Goal: Information Seeking & Learning: Learn about a topic

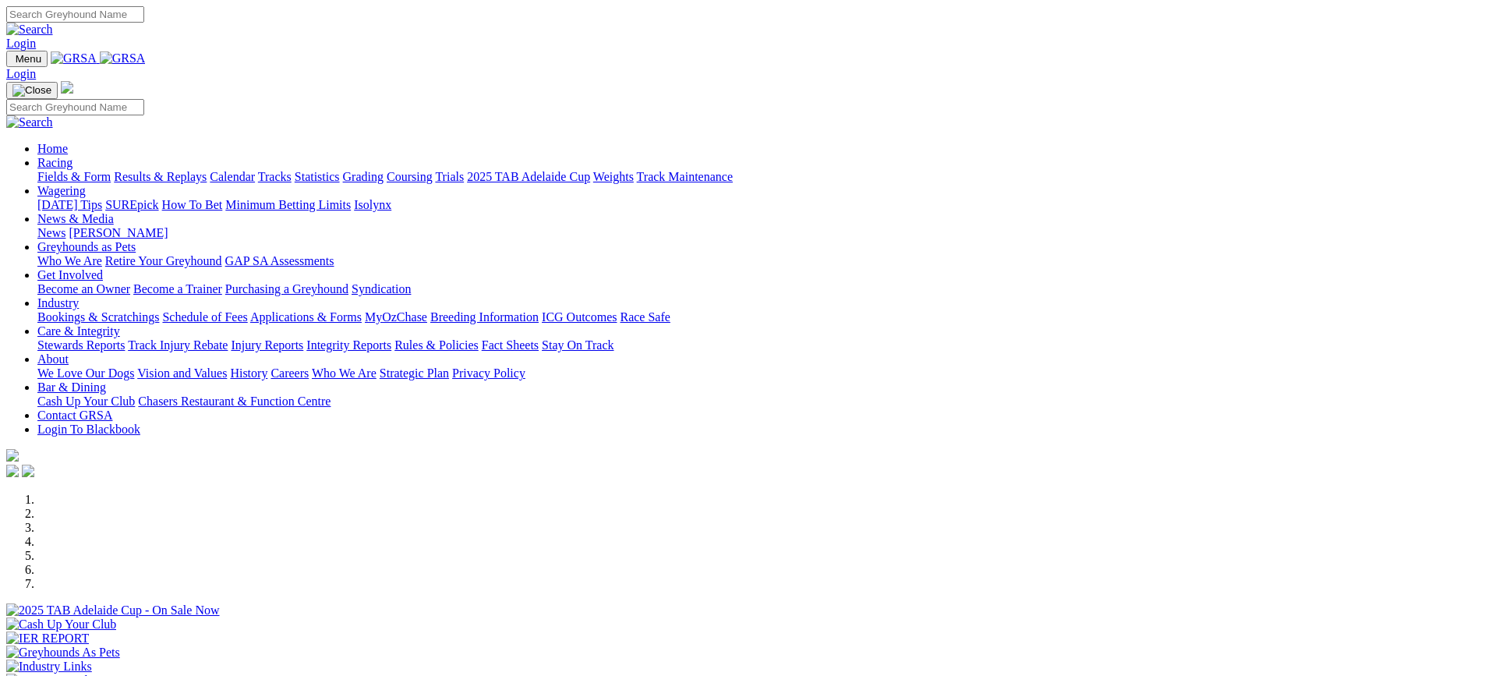
click at [72, 156] on link "Racing" at bounding box center [54, 162] width 35 height 13
click at [111, 170] on link "Fields & Form" at bounding box center [73, 176] width 73 height 13
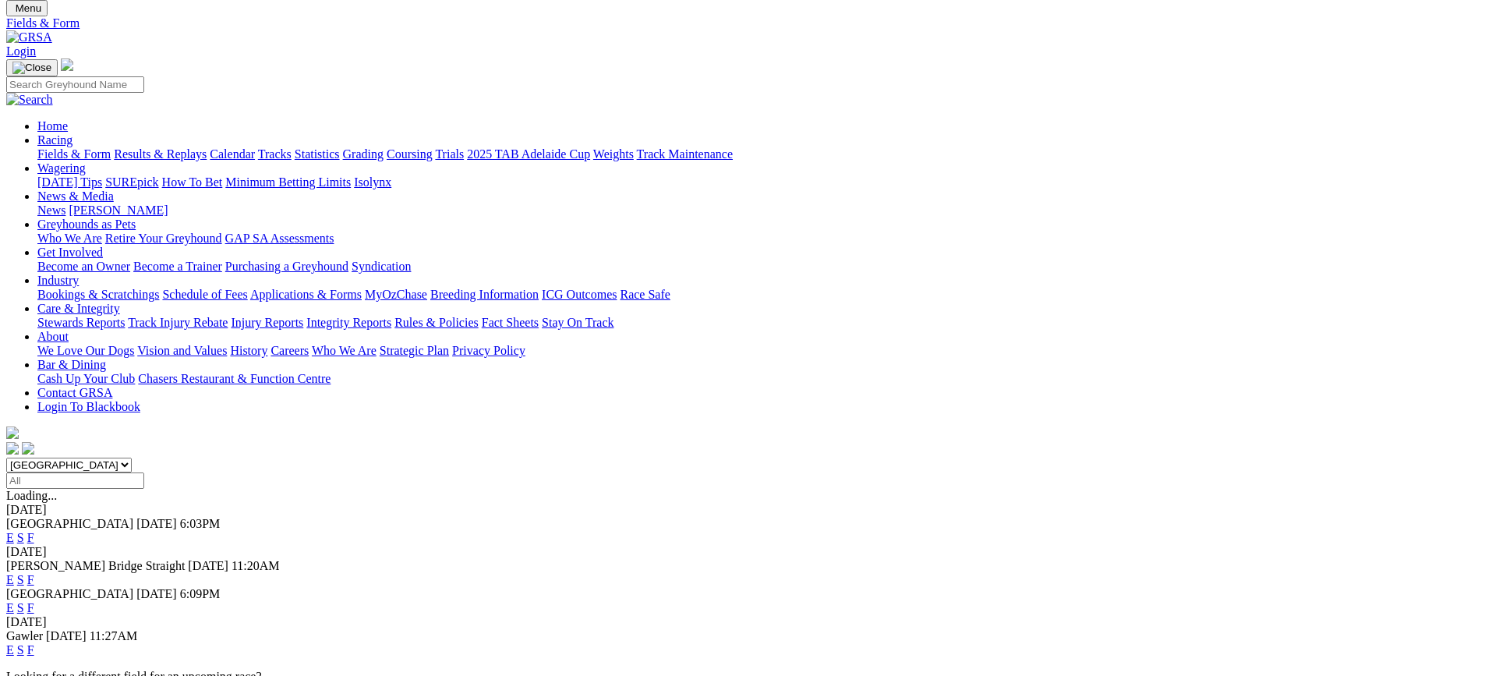
scroll to position [78, 0]
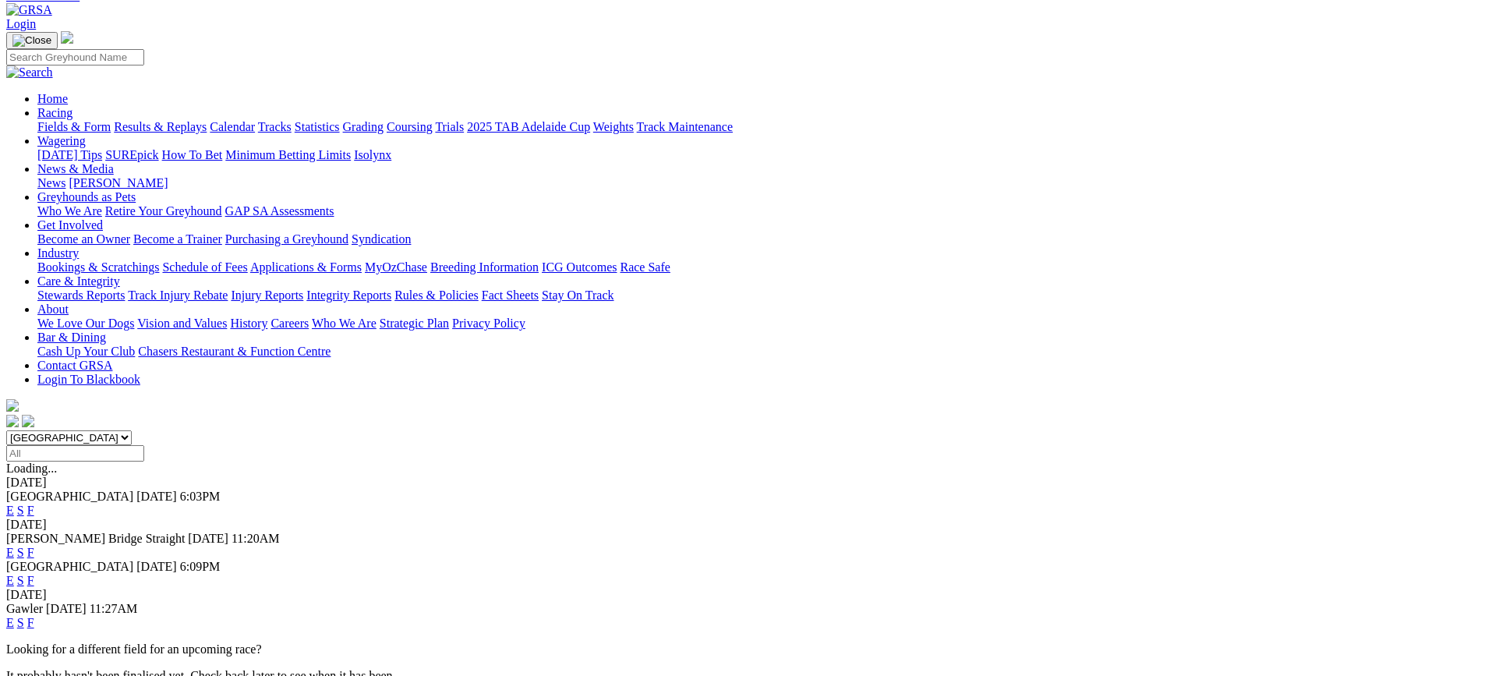
click at [34, 574] on link "F" at bounding box center [30, 580] width 7 height 13
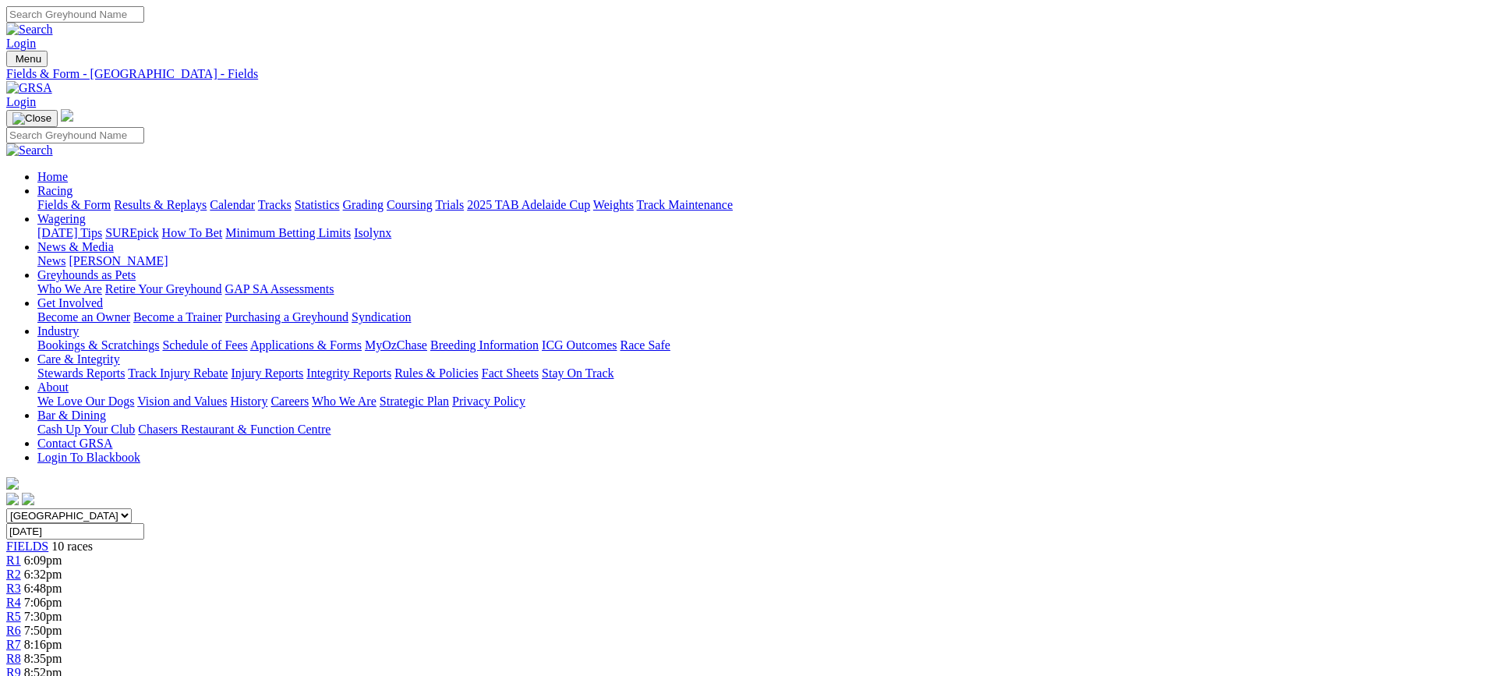
click at [111, 198] on link "Fields & Form" at bounding box center [73, 204] width 73 height 13
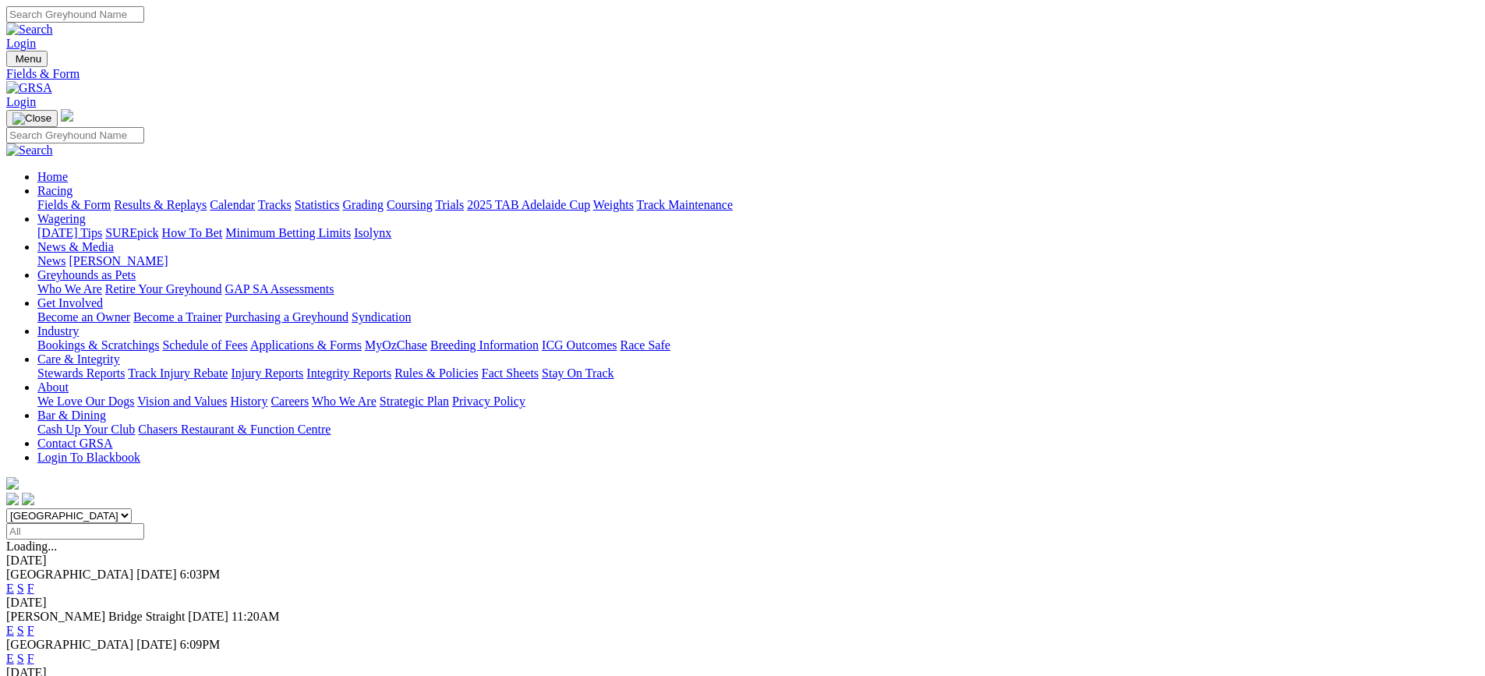
click at [34, 624] on link "F" at bounding box center [30, 630] width 7 height 13
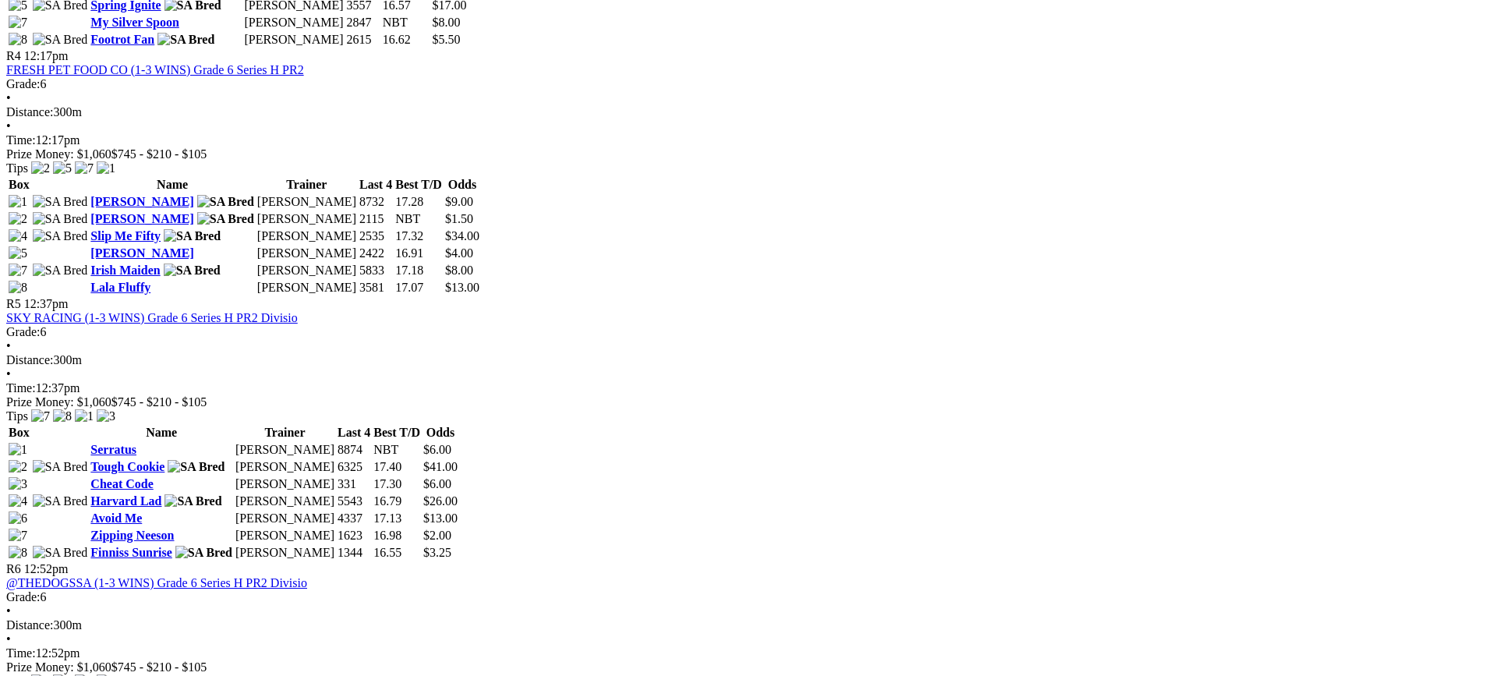
scroll to position [1481, 0]
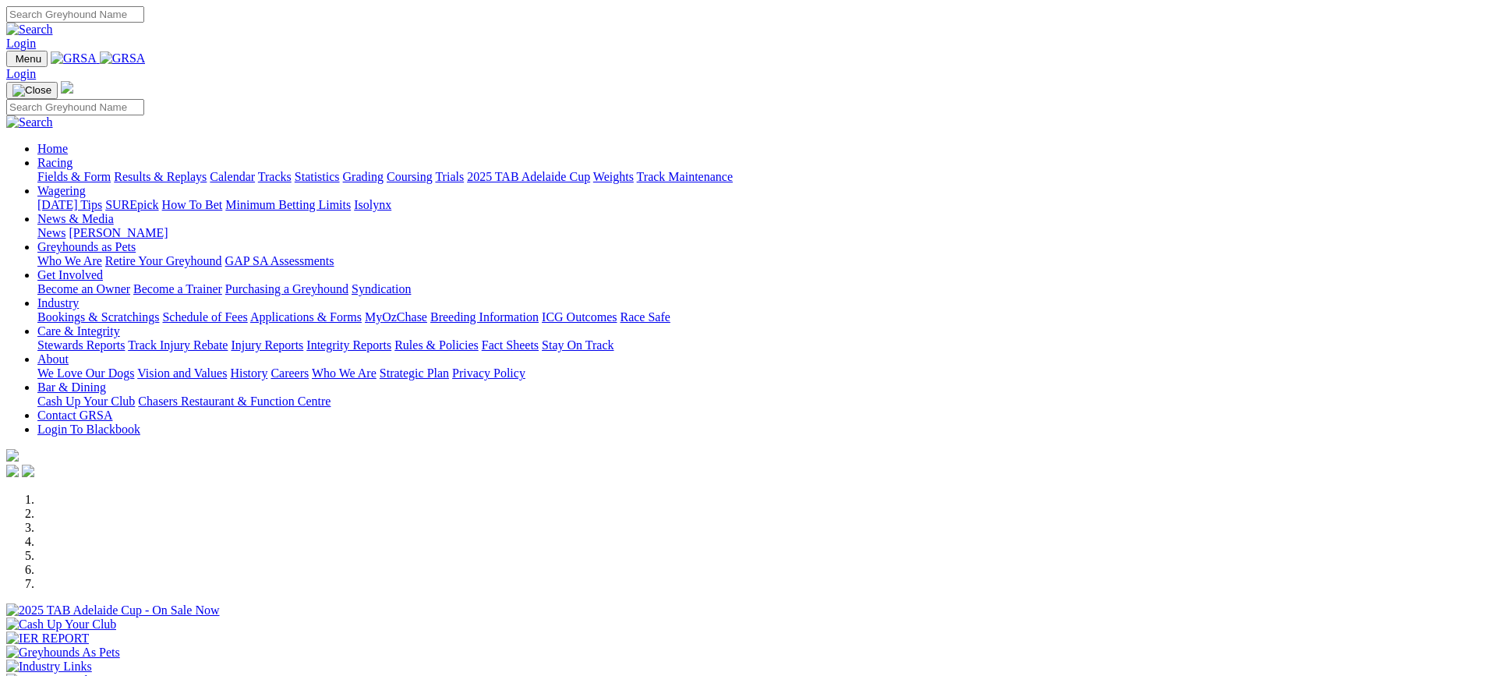
click at [114, 212] on link "News & Media" at bounding box center [75, 218] width 76 height 13
click at [65, 226] on link "News" at bounding box center [51, 232] width 28 height 13
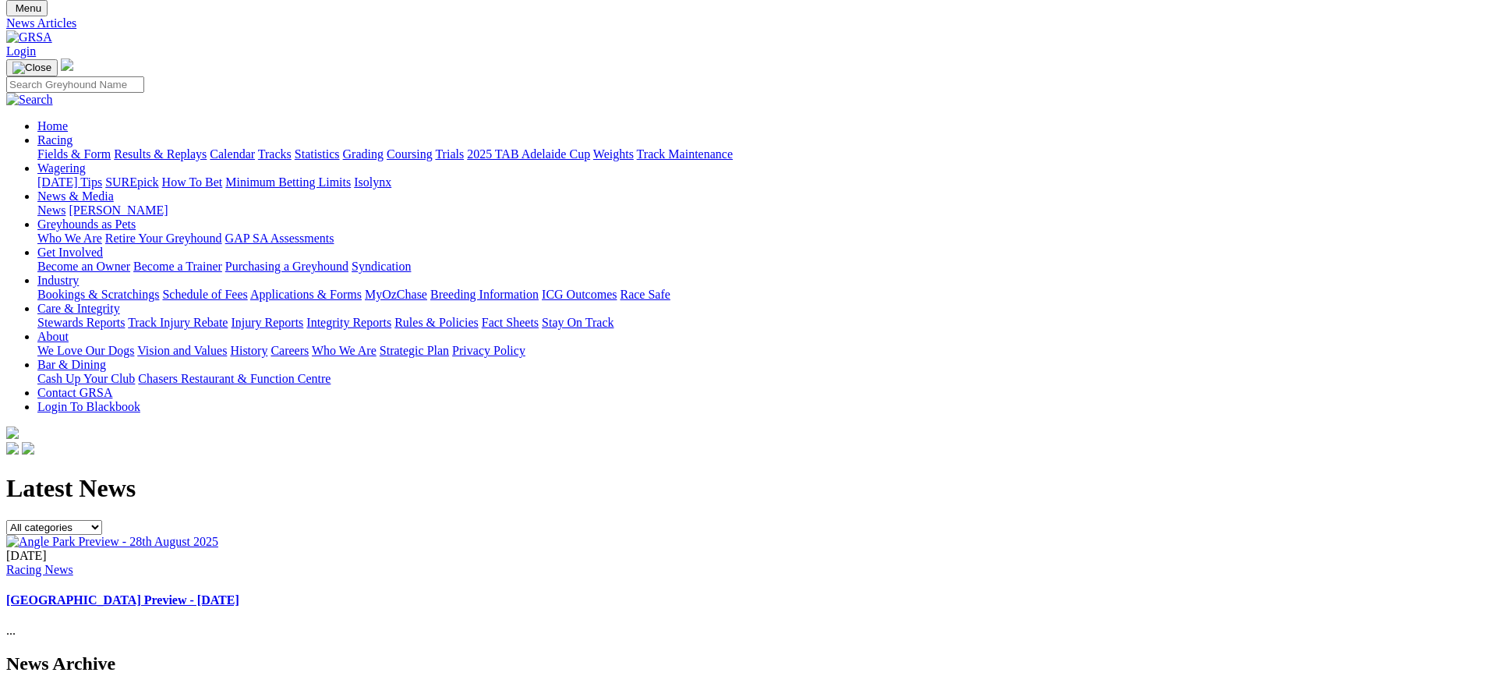
scroll to position [78, 0]
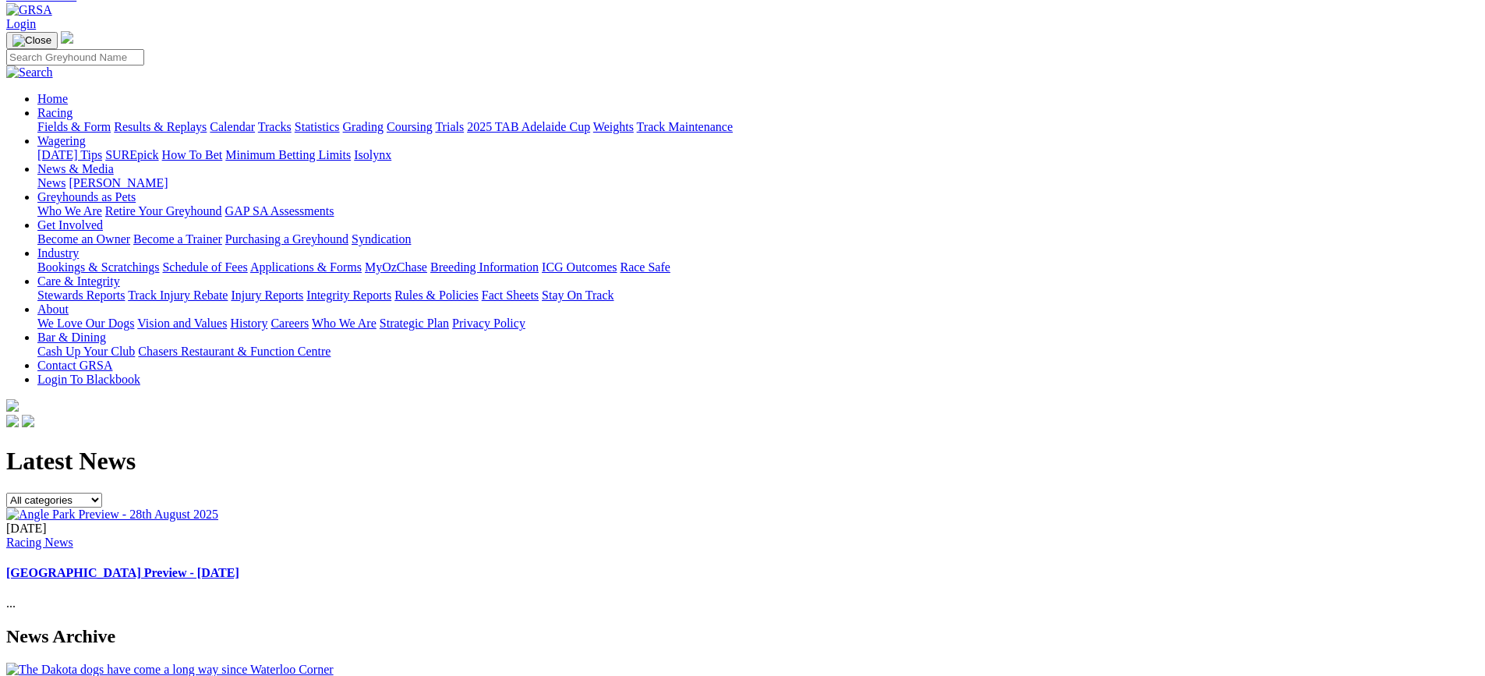
click at [102, 493] on select "All categories Racing News Media Releases Features Club News Stewards News Welf…" at bounding box center [54, 500] width 96 height 15
select select "Industry Updates"
click at [102, 493] on select "All categories Racing News Media Releases Features Club News Stewards News Welf…" at bounding box center [54, 500] width 96 height 15
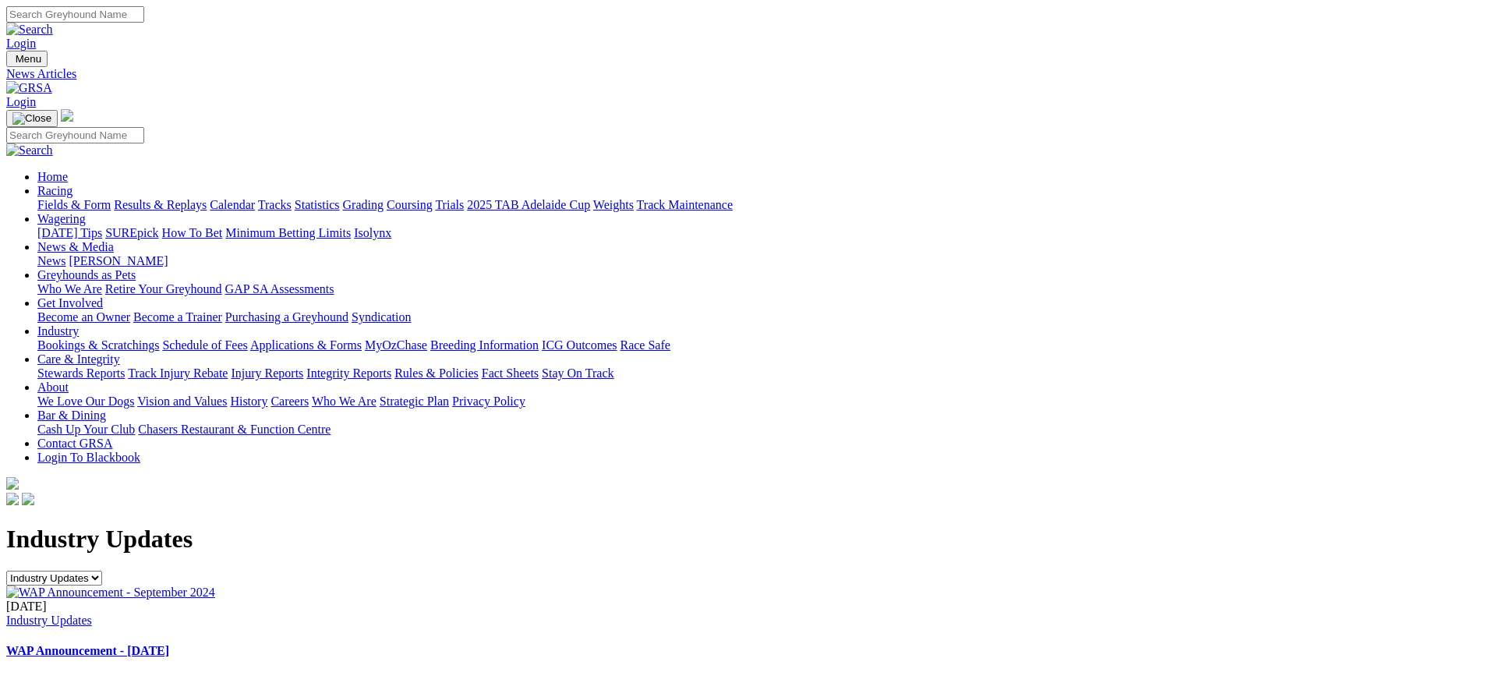
click at [102, 571] on select "All categories Racing News Media Releases Features Club News Stewards News Welf…" at bounding box center [54, 578] width 96 height 15
select select
click at [102, 571] on select "All categories Racing News Media Releases Features Club News Stewards News Welf…" at bounding box center [54, 578] width 96 height 15
click at [168, 254] on link "[PERSON_NAME]" at bounding box center [118, 260] width 99 height 13
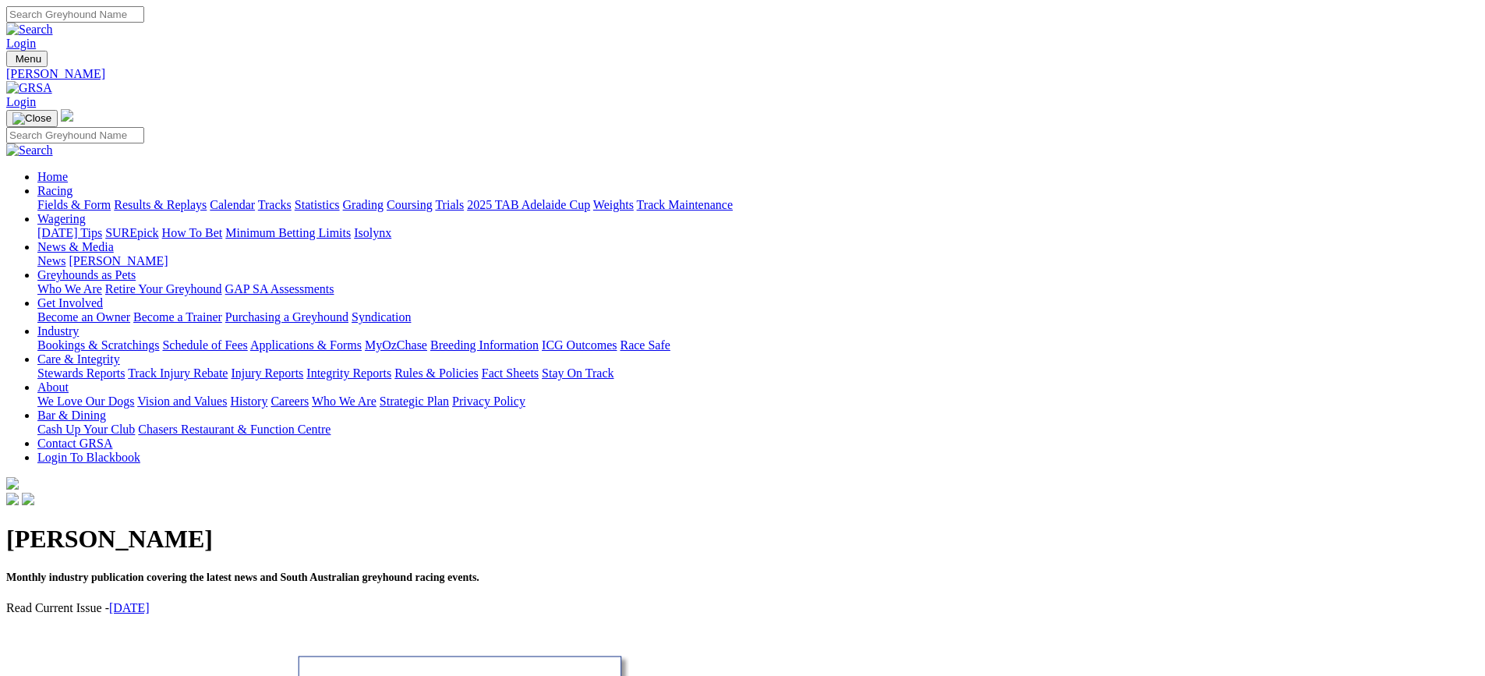
click at [150, 601] on link "[DATE]" at bounding box center [129, 607] width 41 height 13
